Goal: Information Seeking & Learning: Learn about a topic

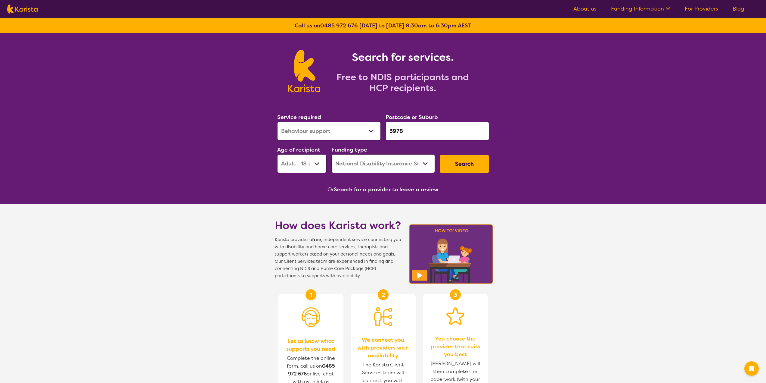
select select "Behaviour support"
select select "AD"
select select "NDIS"
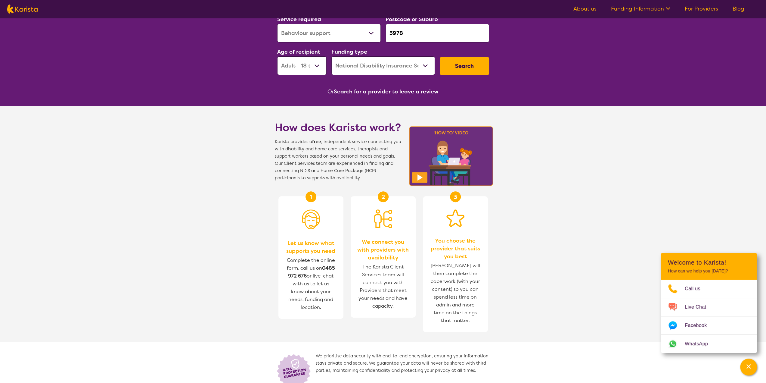
scroll to position [30, 0]
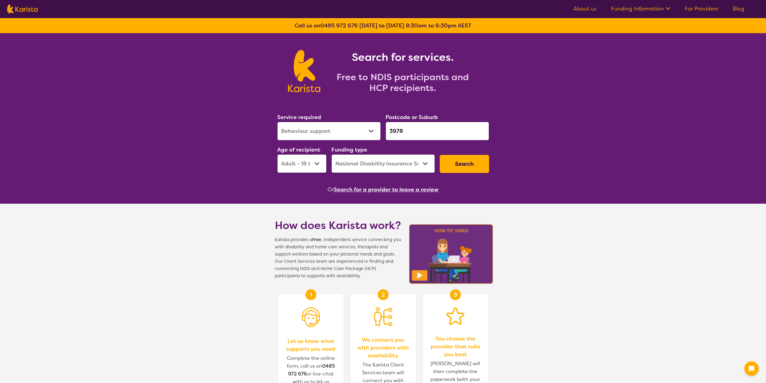
select select "Behaviour support"
select select "AD"
select select "NDIS"
click at [381, 129] on div "Service required Allied Health Assistant Assessment ([MEDICAL_DATA] or [MEDICAL…" at bounding box center [383, 142] width 217 height 65
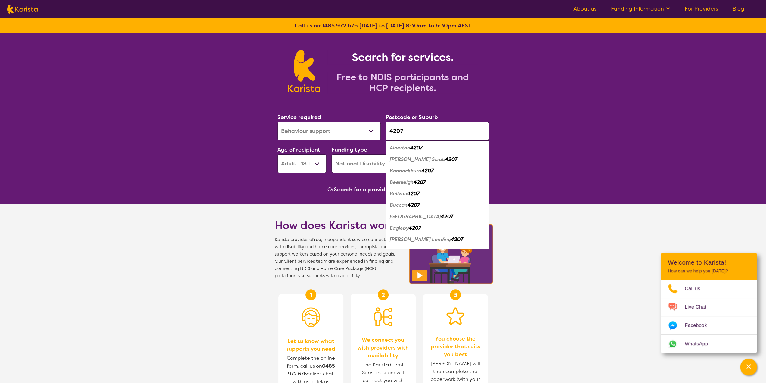
type input "4207"
click at [370, 125] on select "Allied Health Assistant Assessment ([MEDICAL_DATA] or [MEDICAL_DATA]) Behaviour…" at bounding box center [329, 131] width 104 height 19
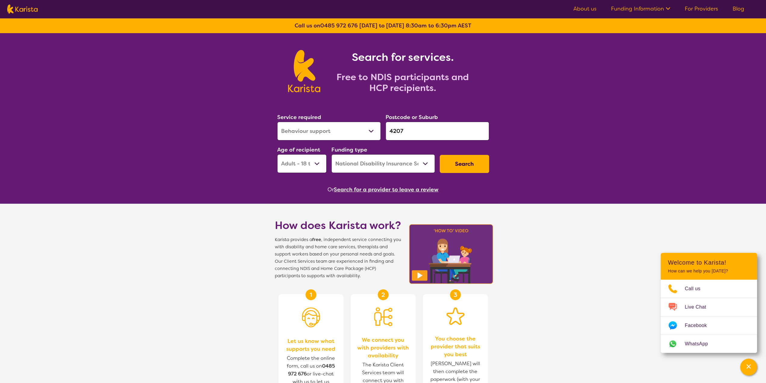
select select "[MEDICAL_DATA]"
click at [277, 122] on select "Allied Health Assistant Assessment ([MEDICAL_DATA] or [MEDICAL_DATA]) Behaviour…" at bounding box center [329, 131] width 104 height 19
click at [316, 163] on select "Early Childhood - 0 to 9 Child - 10 to 11 Adolescent - 12 to 17 Adult - 18 to 6…" at bounding box center [301, 163] width 49 height 19
select select "AS"
click at [277, 154] on select "Early Childhood - 0 to 9 Child - 10 to 11 Adolescent - 12 to 17 Adult - 18 to 6…" at bounding box center [301, 163] width 49 height 19
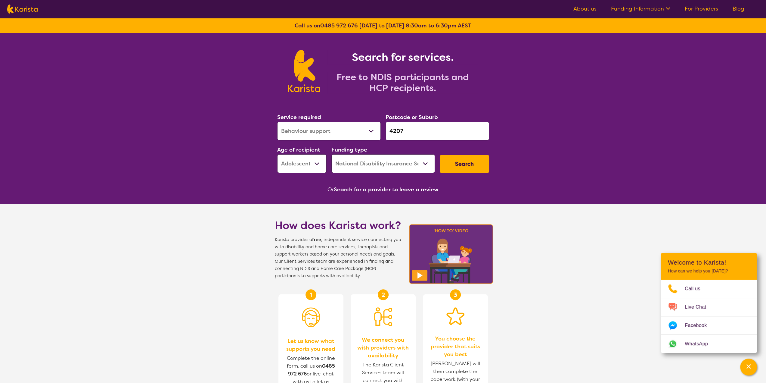
click at [457, 165] on button "Search" at bounding box center [464, 164] width 49 height 18
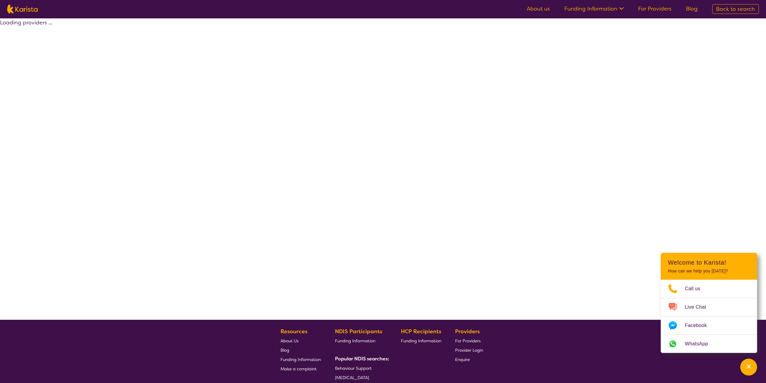
select select "by_score"
